Goal: Find specific page/section: Find specific page/section

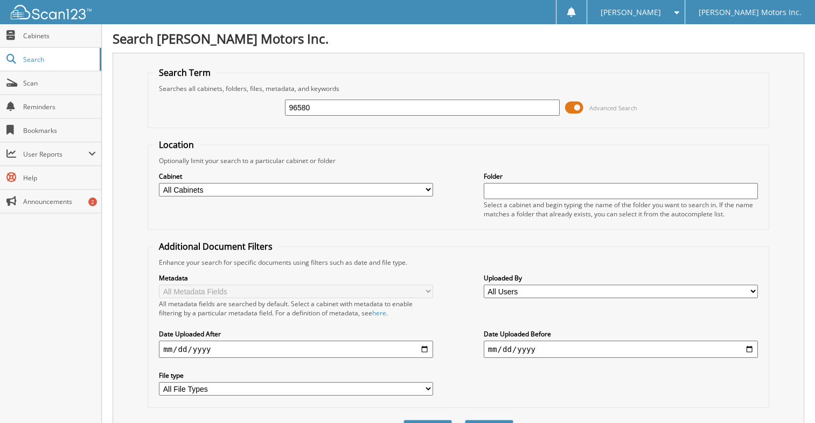
type input "96580"
click at [465, 420] on button "Search" at bounding box center [489, 430] width 48 height 20
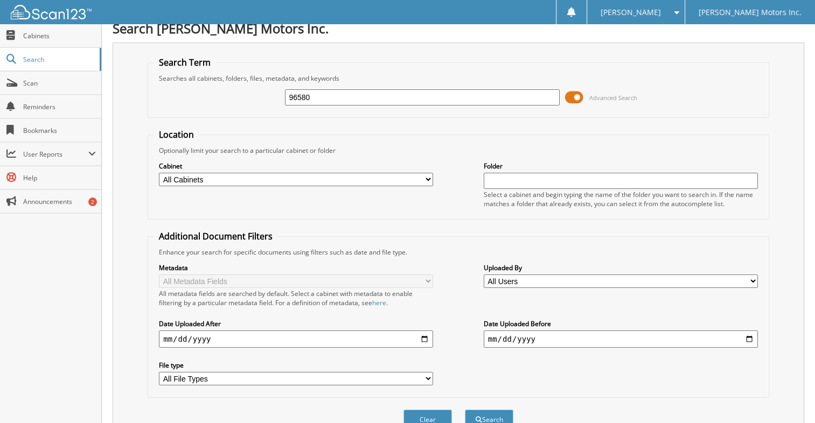
scroll to position [8, 0]
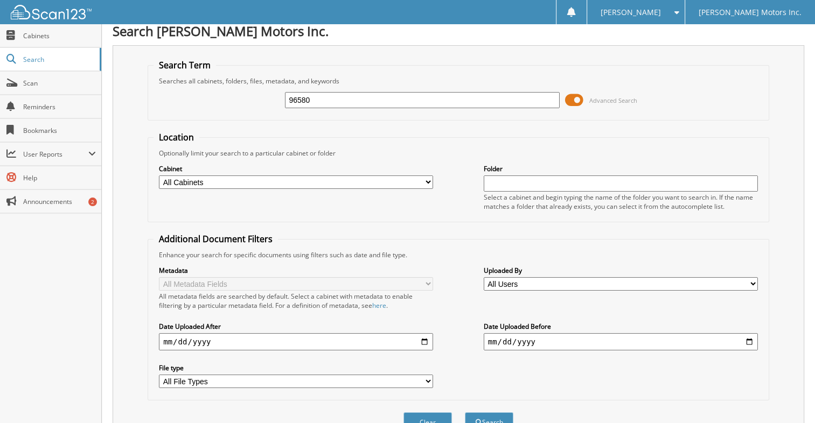
click at [578, 101] on span at bounding box center [574, 100] width 18 height 16
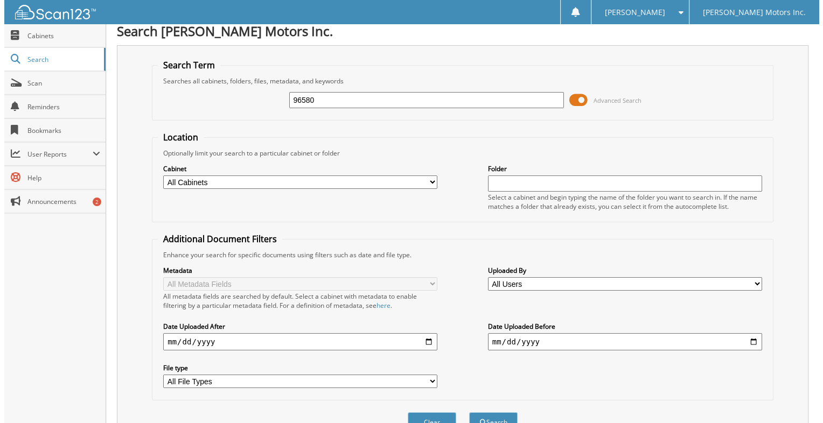
scroll to position [0, 0]
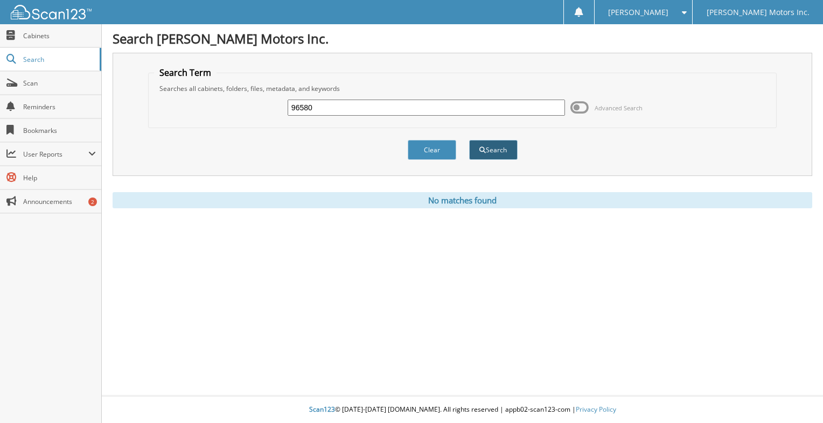
click at [488, 155] on button "Search" at bounding box center [493, 150] width 48 height 20
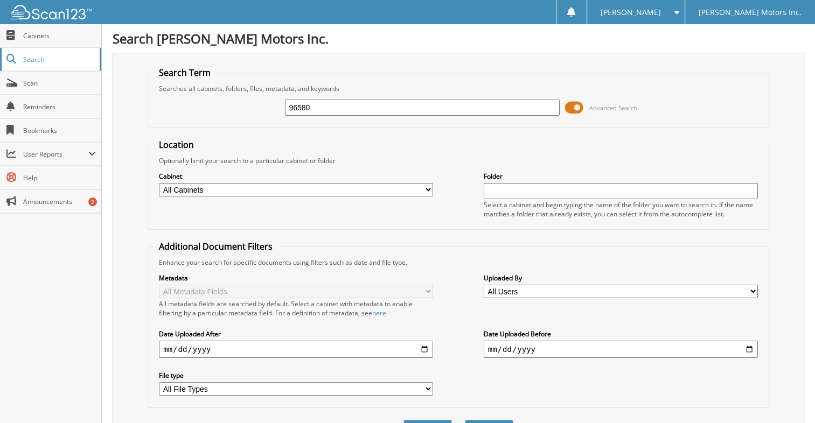
click at [29, 50] on link "Search" at bounding box center [50, 59] width 101 height 23
click at [41, 34] on span "Cabinets" at bounding box center [59, 35] width 73 height 9
type input "96580"
click at [465, 420] on button "Search" at bounding box center [489, 430] width 48 height 20
